Goal: Information Seeking & Learning: Check status

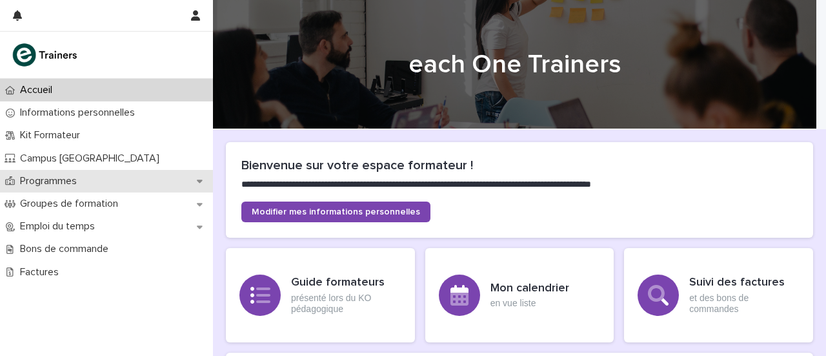
click at [73, 185] on p "Programmes" at bounding box center [51, 181] width 72 height 12
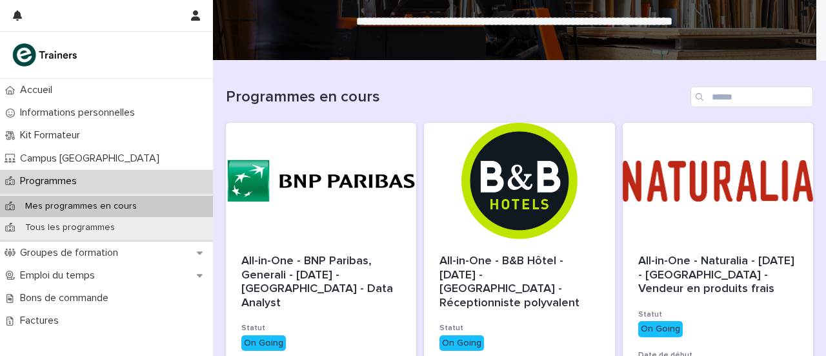
scroll to position [70, 0]
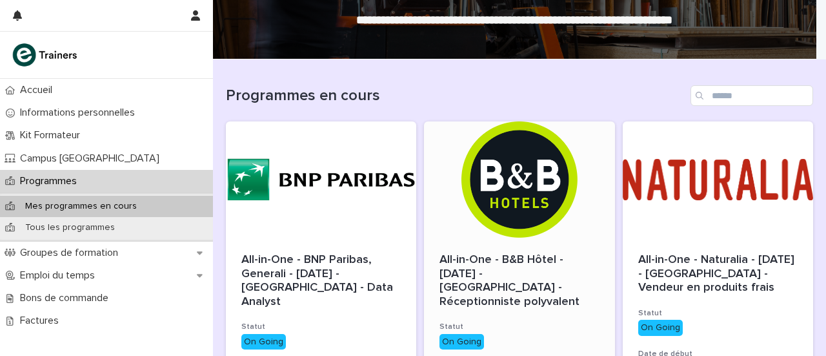
click at [495, 273] on span "All-in-One - B&B Hôtel - 11 - Juin 2025 - Île-de-France - Réceptionniste polyva…" at bounding box center [510, 281] width 140 height 54
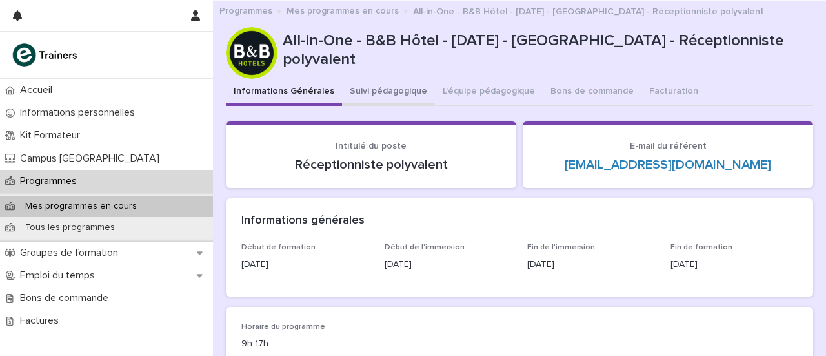
click at [378, 91] on button "Suivi pédagogique" at bounding box center [388, 92] width 93 height 27
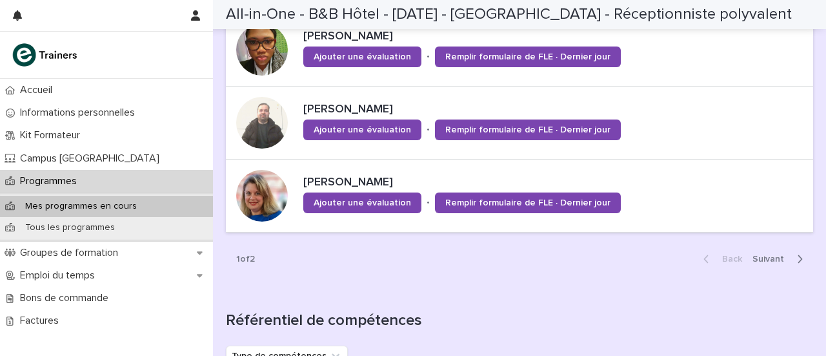
scroll to position [1251, 0]
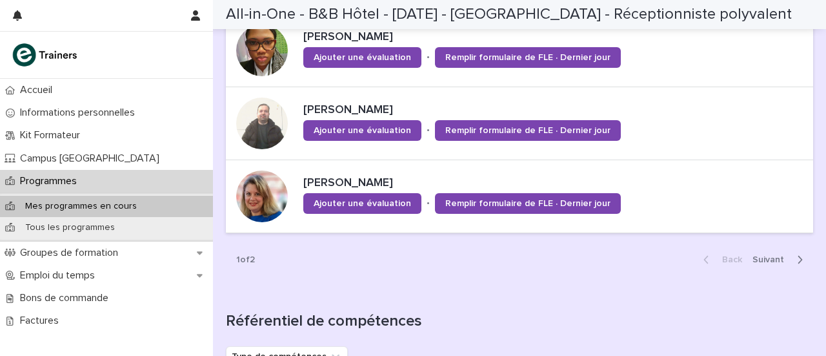
click at [797, 254] on icon "button" at bounding box center [800, 260] width 6 height 12
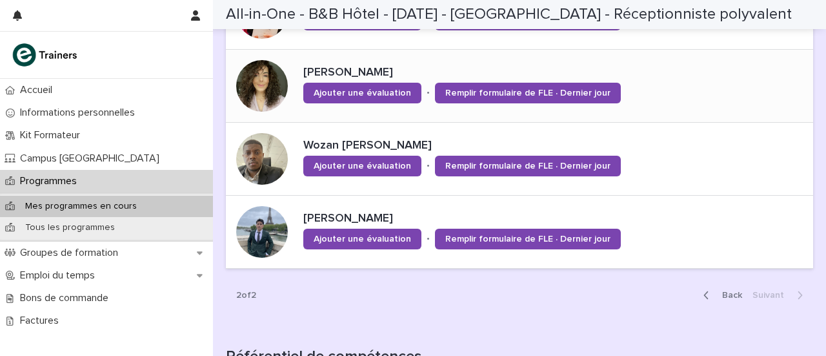
scroll to position [851, 0]
